Goal: Information Seeking & Learning: Learn about a topic

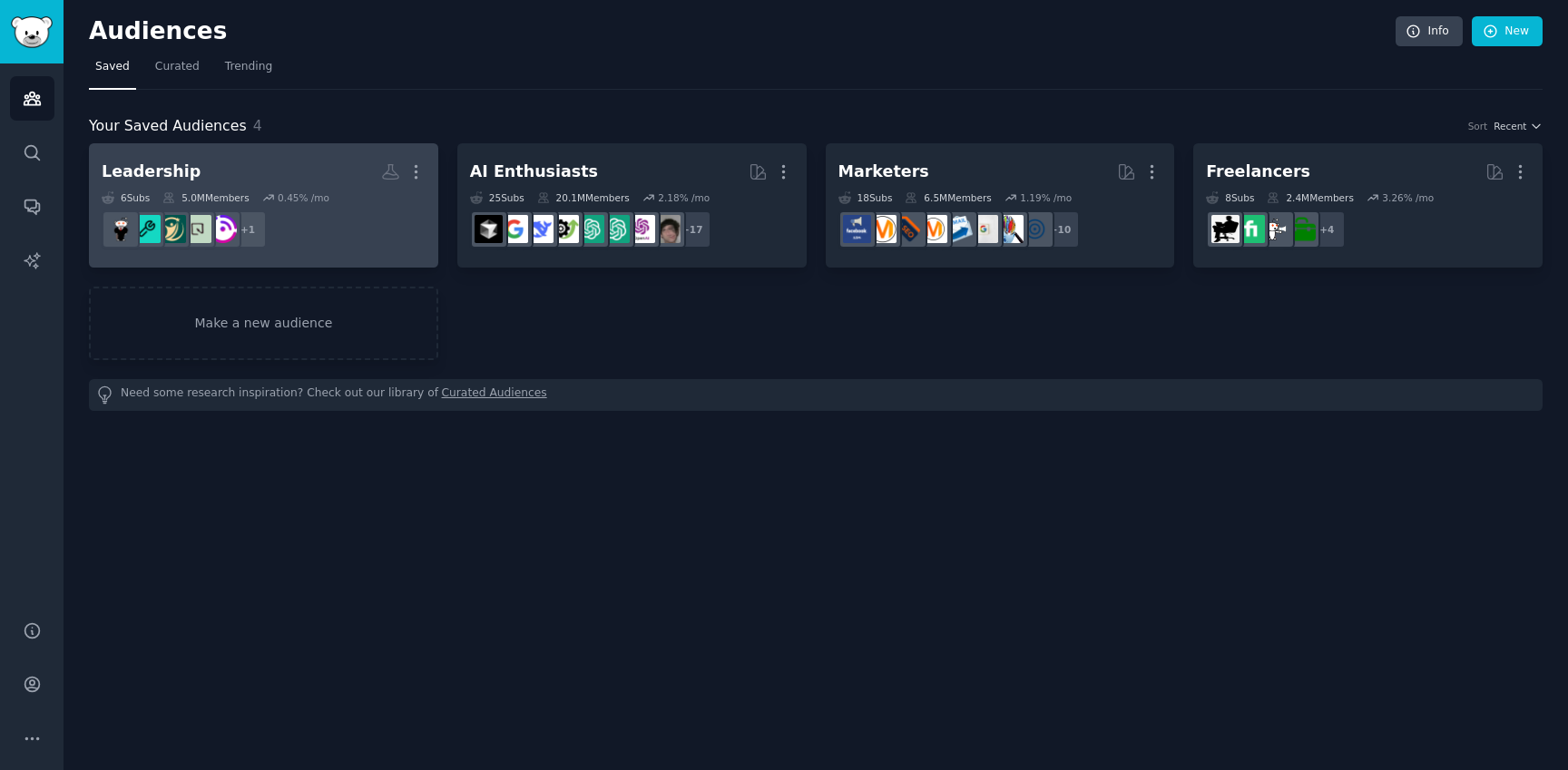
click at [320, 159] on h2 "Leadership More" at bounding box center [263, 171] width 324 height 32
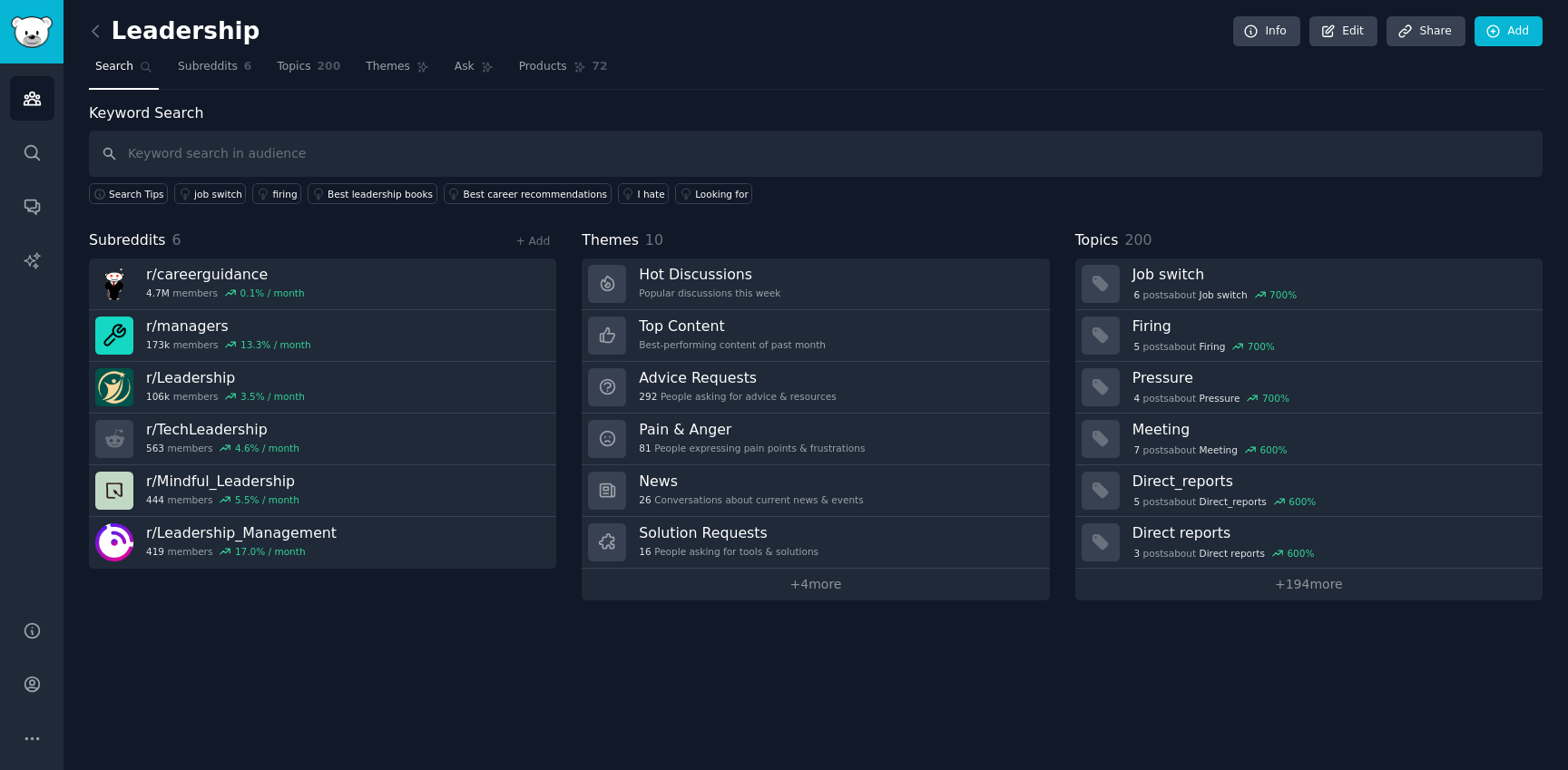
click at [571, 238] on div "Subreddits 6 + Add r/ careerguidance 4.7M members 0.1 % / month r/ managers 173…" at bounding box center [815, 415] width 1453 height 371
click at [932, 206] on div "Keyword Search Search Tips job switch firing Best leadership books Best career …" at bounding box center [815, 351] width 1453 height 498
click at [223, 77] on link "Subreddits 6" at bounding box center [214, 71] width 86 height 37
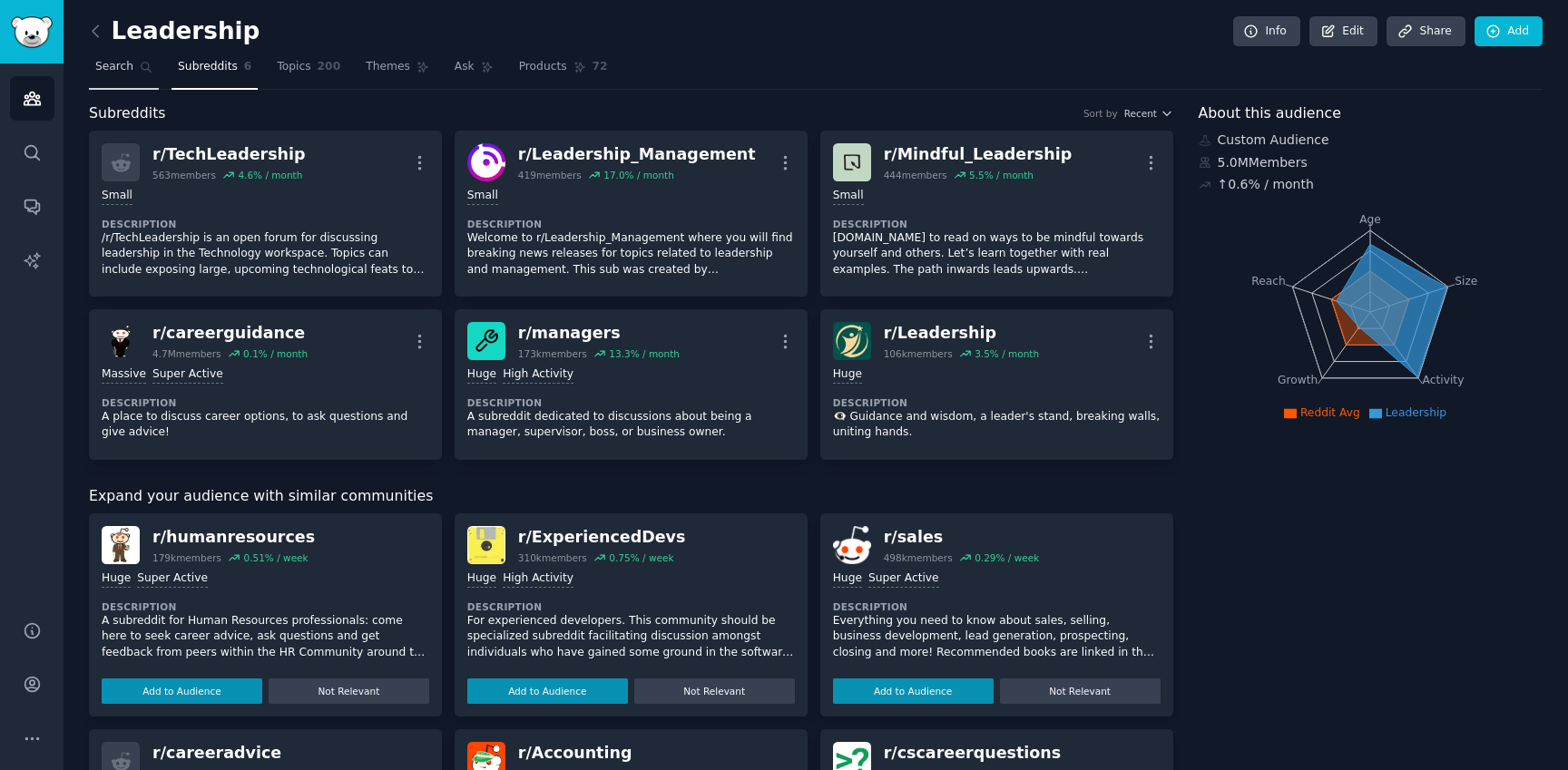
click at [126, 59] on span "Search" at bounding box center [115, 67] width 38 height 16
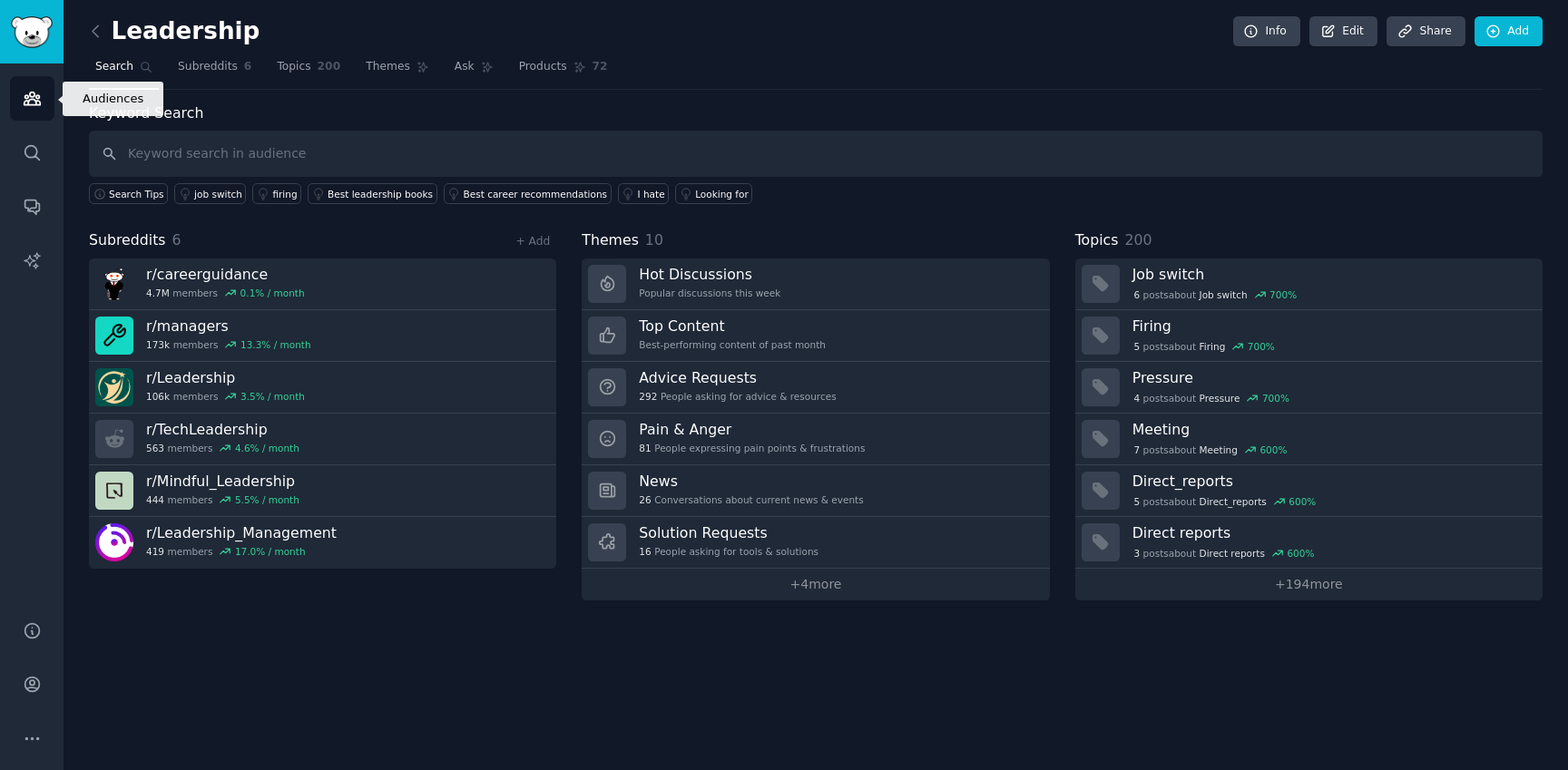
click at [33, 99] on icon "Sidebar" at bounding box center [33, 99] width 19 height 19
